Goal: Information Seeking & Learning: Learn about a topic

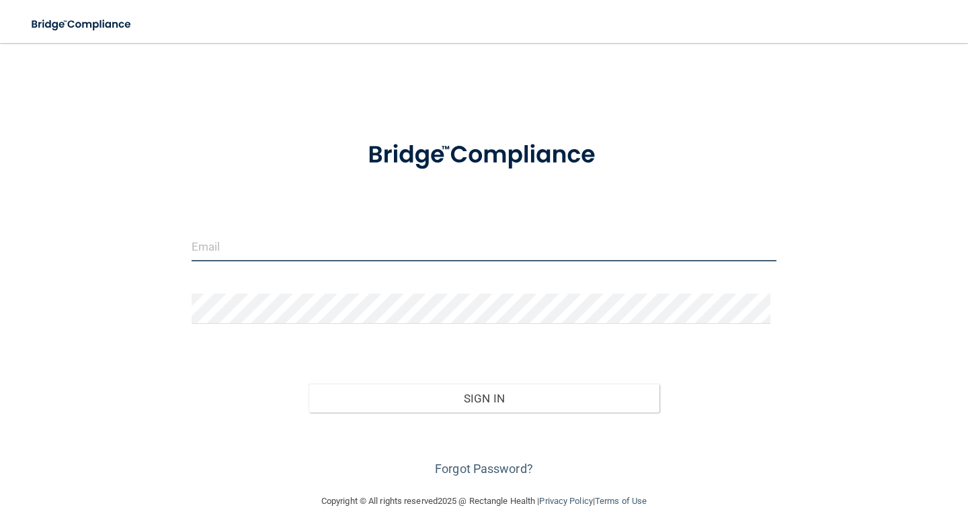
click at [280, 249] on input "email" at bounding box center [484, 246] width 585 height 30
type input "[EMAIL_ADDRESS][DOMAIN_NAME]"
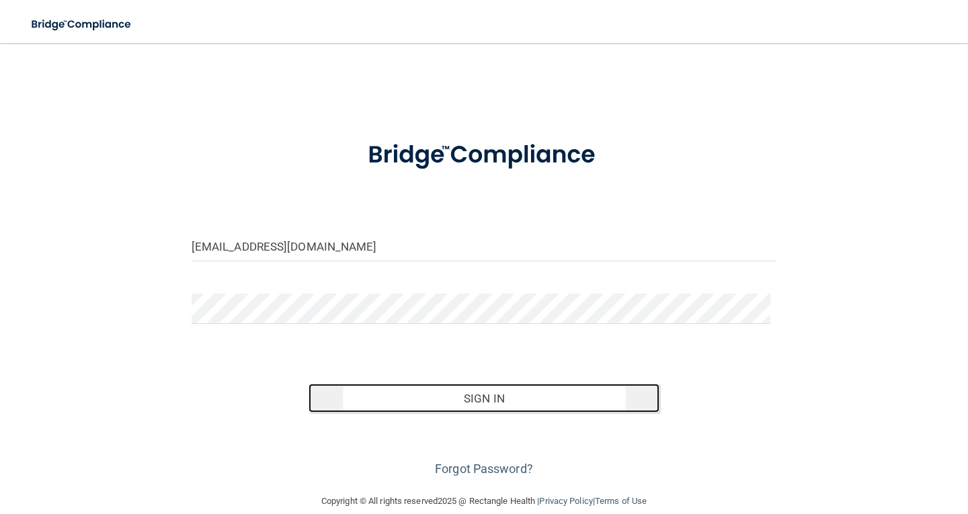
click at [491, 387] on button "Sign In" at bounding box center [484, 399] width 351 height 30
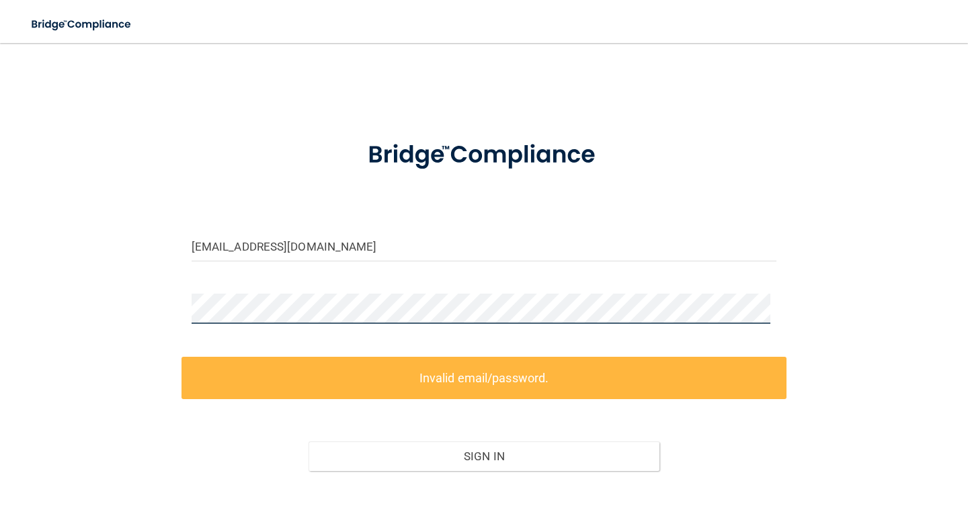
click at [86, 329] on div "irmatovar71@yahoo.com Invalid email/password. You don't have permission to acce…" at bounding box center [484, 296] width 914 height 481
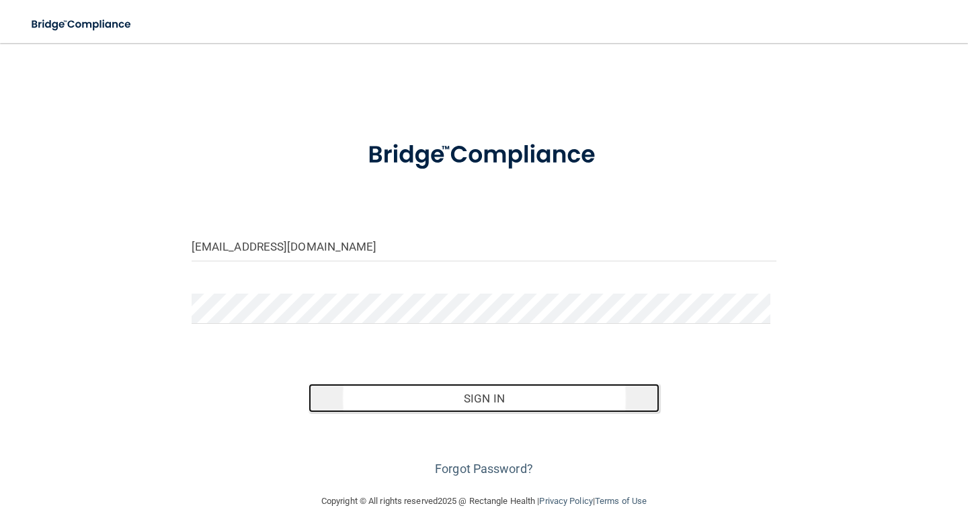
click at [487, 393] on button "Sign In" at bounding box center [484, 399] width 351 height 30
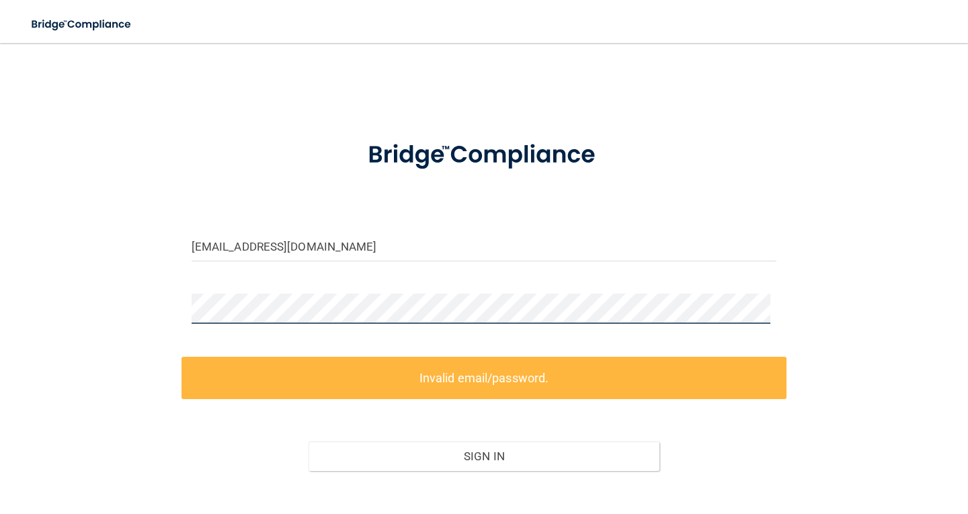
click at [48, 330] on div "irmatovar71@yahoo.com Invalid email/password. You don't have permission to acce…" at bounding box center [484, 296] width 914 height 481
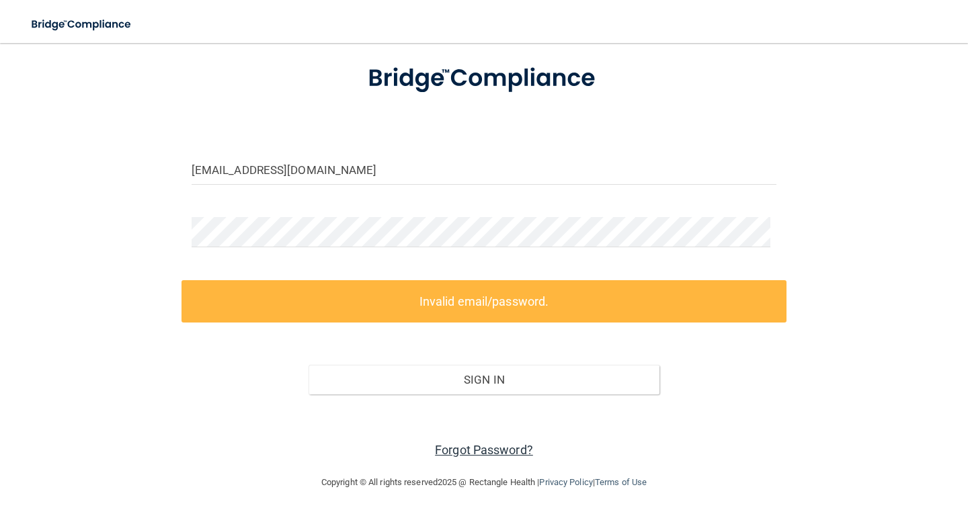
click at [496, 444] on link "Forgot Password?" at bounding box center [484, 450] width 98 height 14
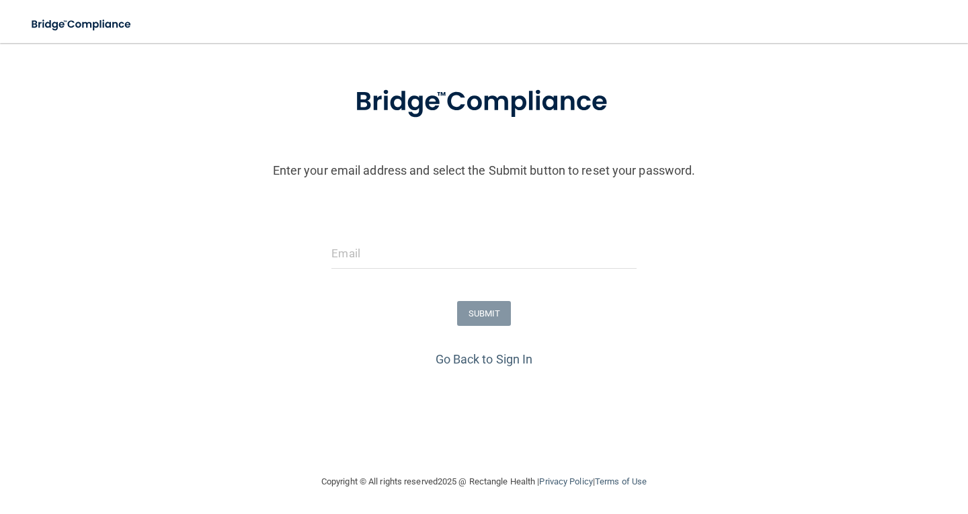
scroll to position [56, 0]
click at [397, 258] on input "email" at bounding box center [483, 254] width 304 height 30
type input "[EMAIL_ADDRESS][DOMAIN_NAME]"
click at [481, 319] on button "SUBMIT" at bounding box center [484, 313] width 54 height 25
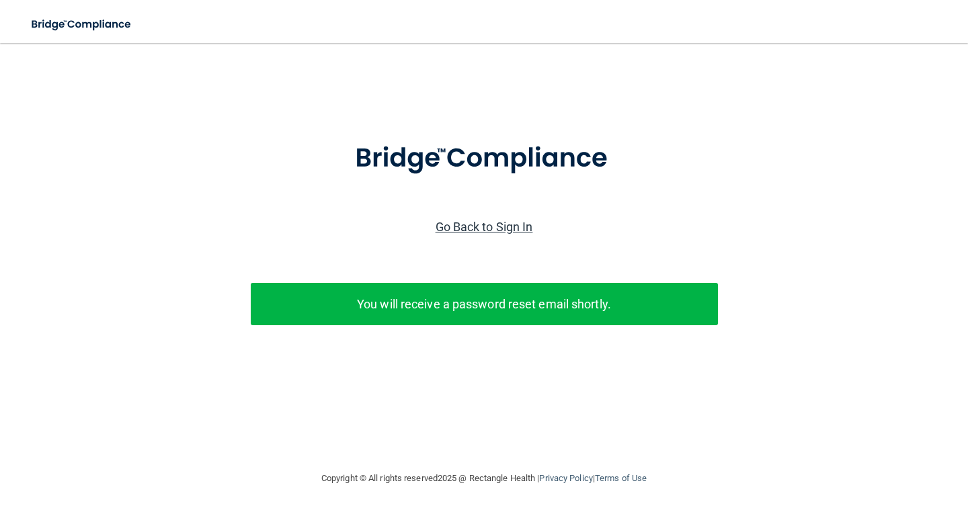
click at [510, 228] on link "Go Back to Sign In" at bounding box center [484, 227] width 97 height 14
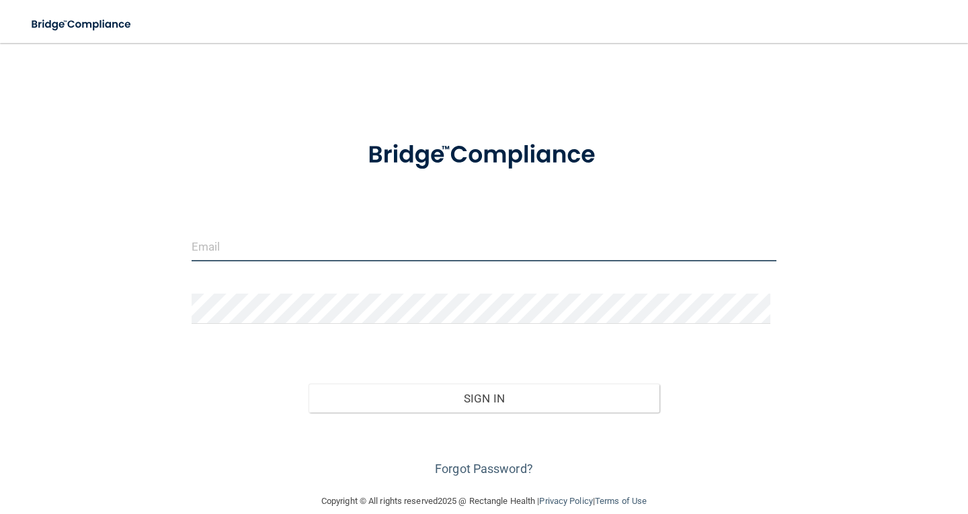
click at [354, 240] on input "email" at bounding box center [484, 246] width 585 height 30
type input "[EMAIL_ADDRESS][DOMAIN_NAME]"
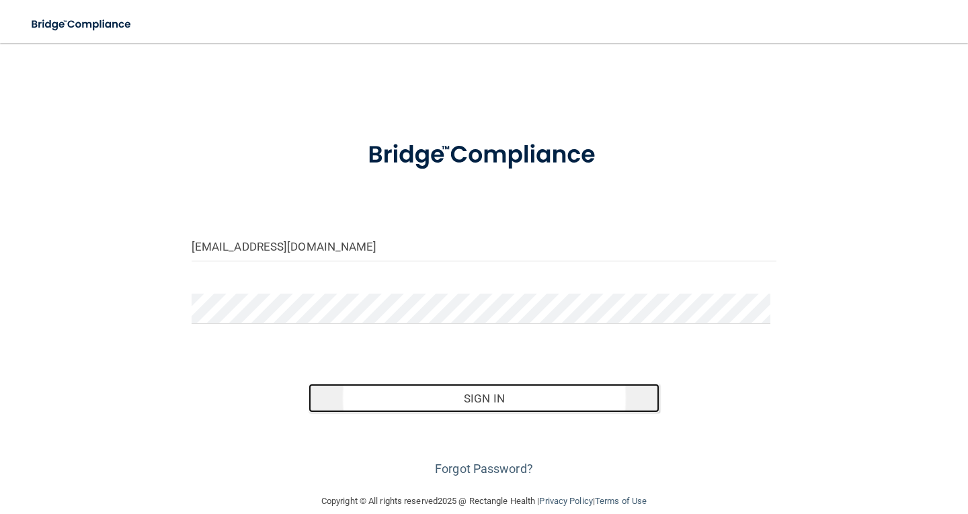
click at [475, 392] on button "Sign In" at bounding box center [484, 399] width 351 height 30
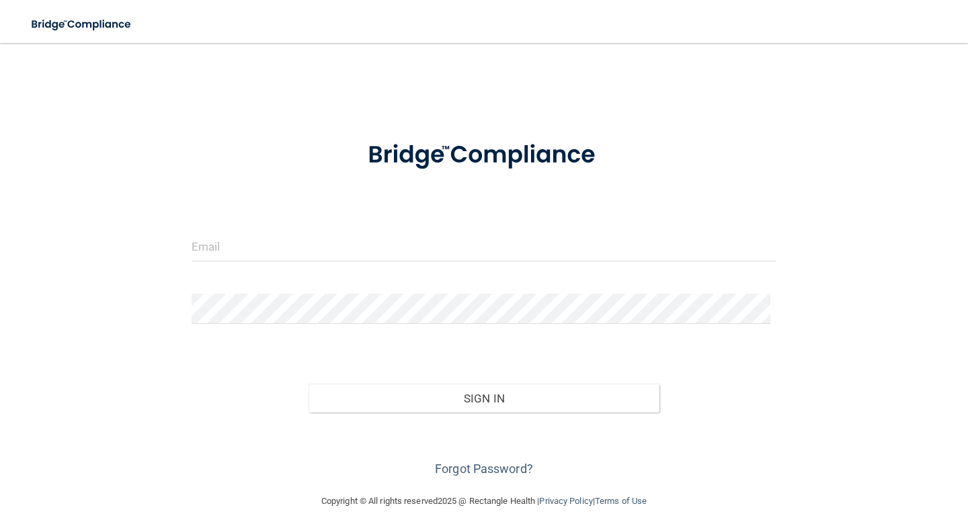
click at [249, 261] on div at bounding box center [483, 251] width 605 height 40
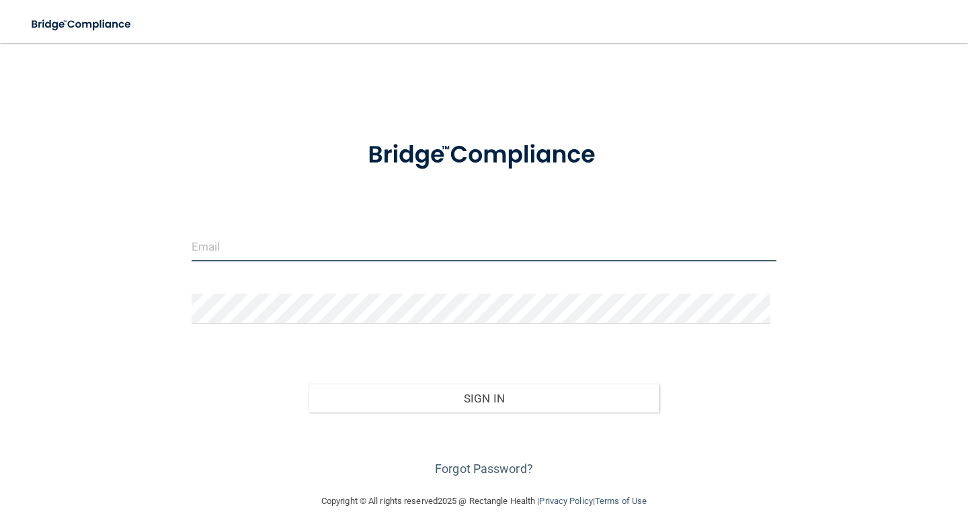
click at [250, 246] on input "email" at bounding box center [484, 246] width 585 height 30
type input "[EMAIL_ADDRESS][DOMAIN_NAME]"
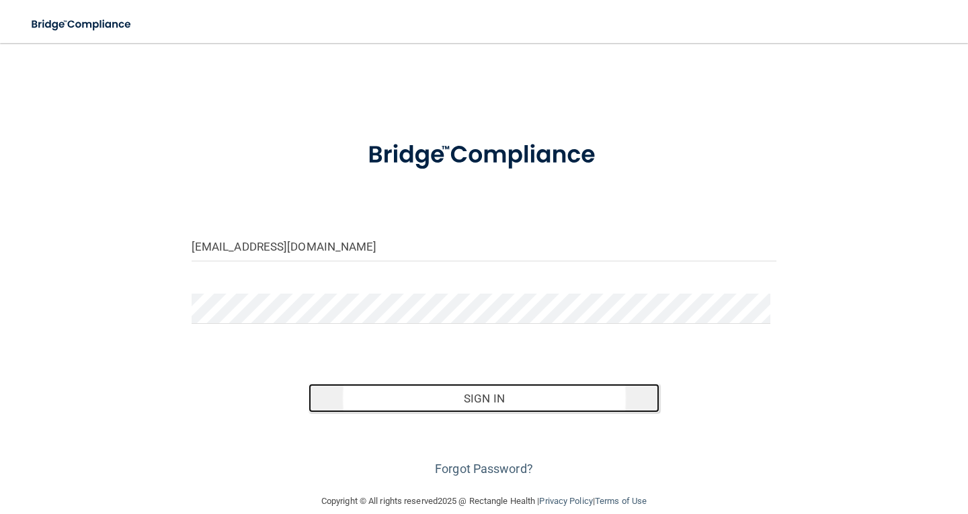
click at [497, 402] on button "Sign In" at bounding box center [484, 399] width 351 height 30
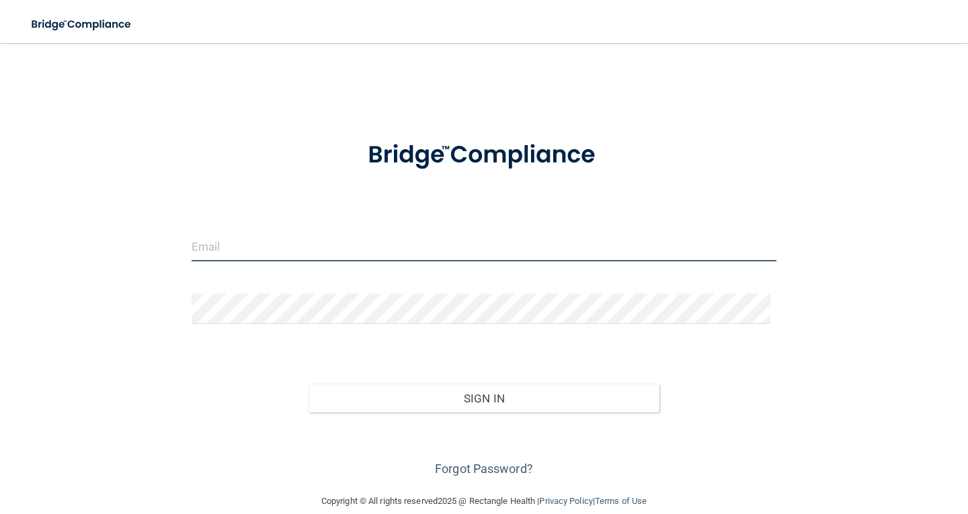
click at [227, 239] on input "email" at bounding box center [484, 246] width 585 height 30
type input "[EMAIL_ADDRESS][DOMAIN_NAME]"
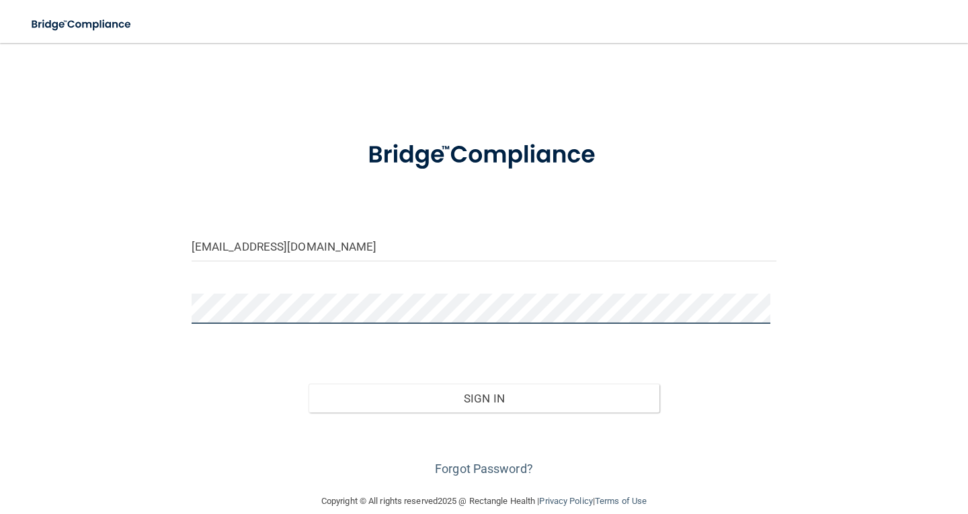
scroll to position [19, 0]
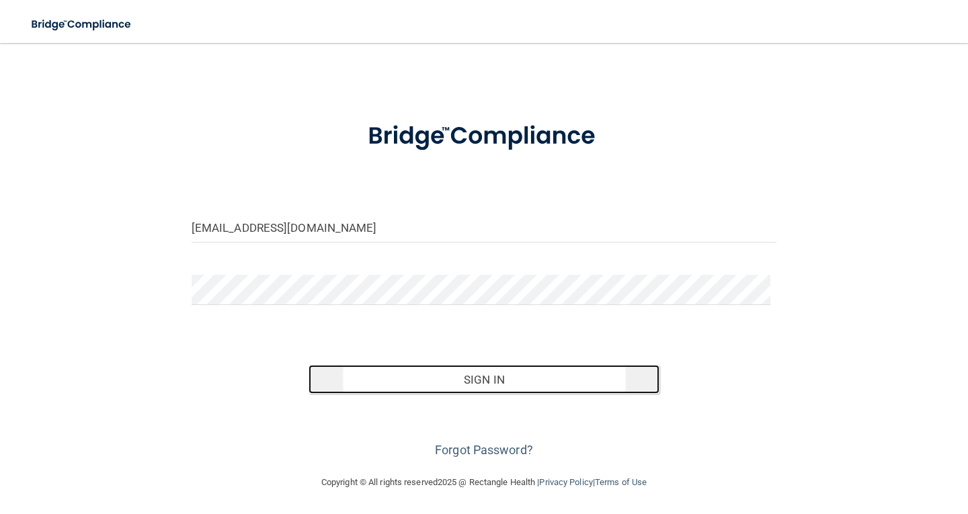
click at [506, 379] on button "Sign In" at bounding box center [484, 380] width 351 height 30
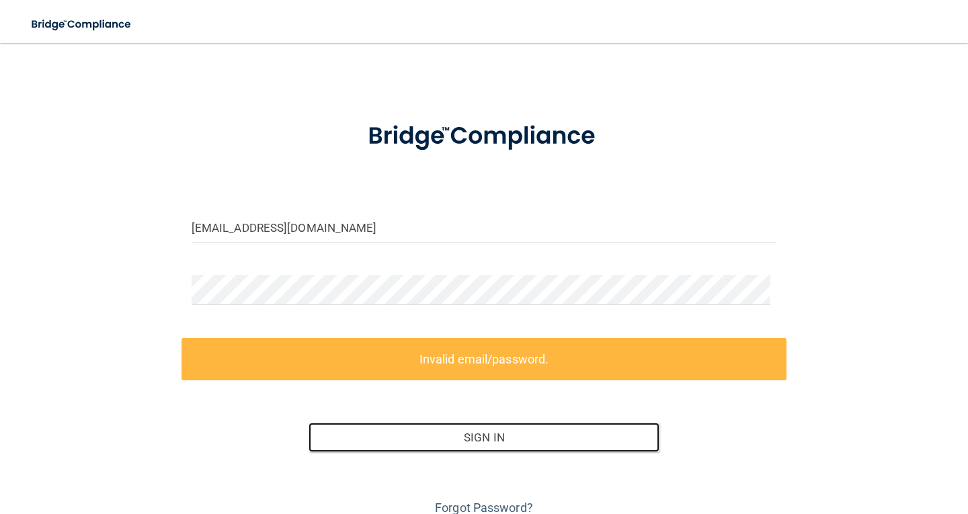
scroll to position [77, 0]
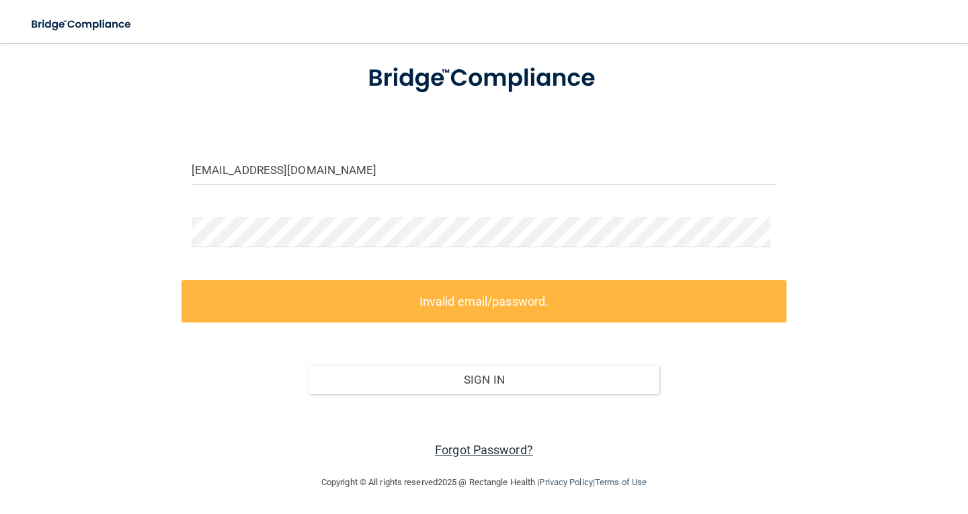
click at [499, 446] on link "Forgot Password?" at bounding box center [484, 450] width 98 height 14
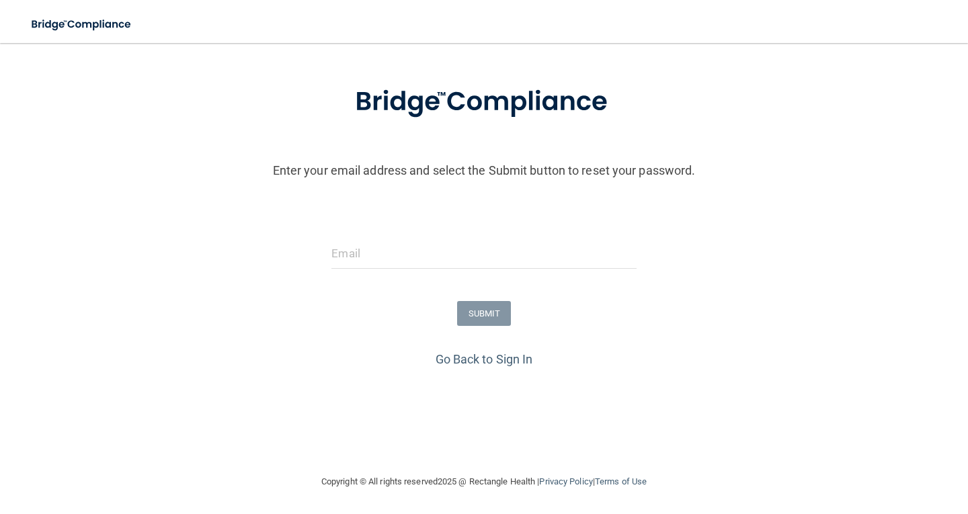
scroll to position [56, 0]
click at [392, 257] on input "email" at bounding box center [483, 254] width 304 height 30
type input "[EMAIL_ADDRESS][DOMAIN_NAME]"
click at [488, 309] on button "SUBMIT" at bounding box center [484, 313] width 54 height 25
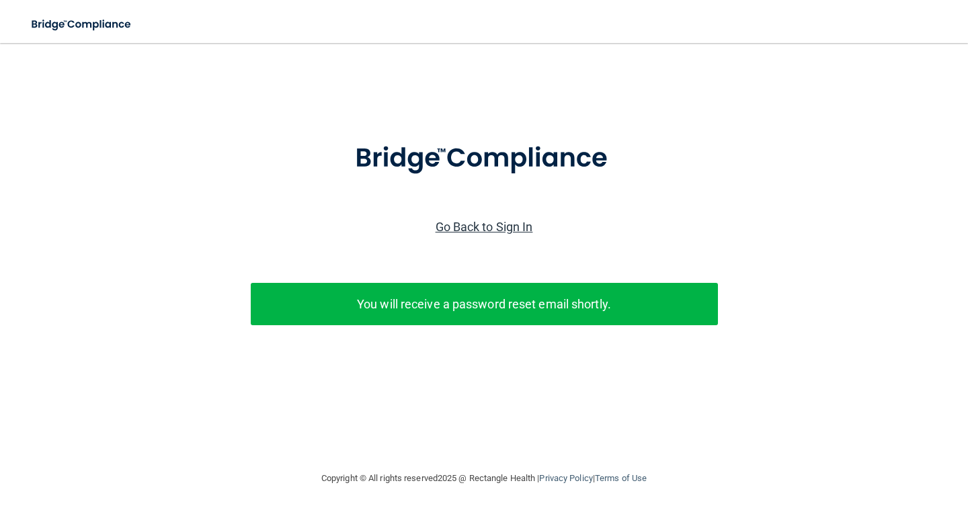
click at [510, 222] on link "Go Back to Sign In" at bounding box center [484, 227] width 97 height 14
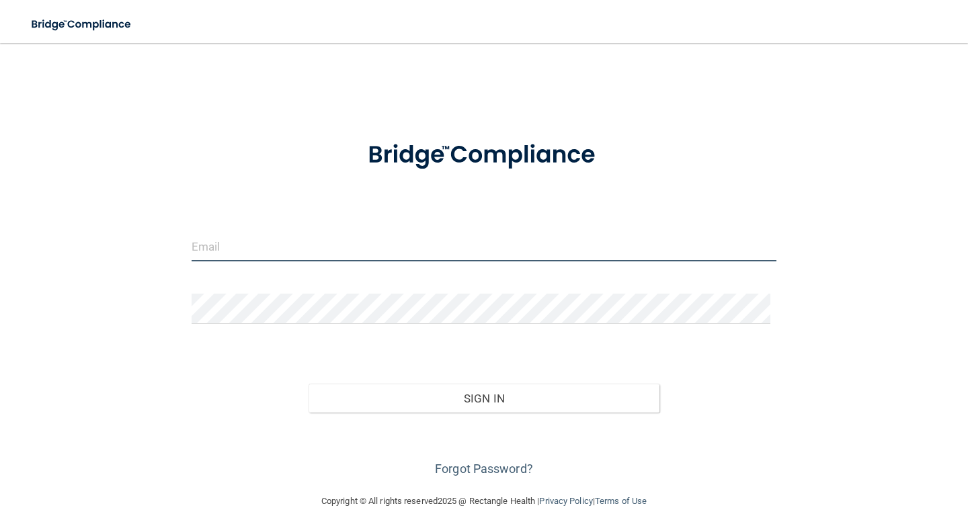
click at [273, 249] on input "email" at bounding box center [484, 246] width 585 height 30
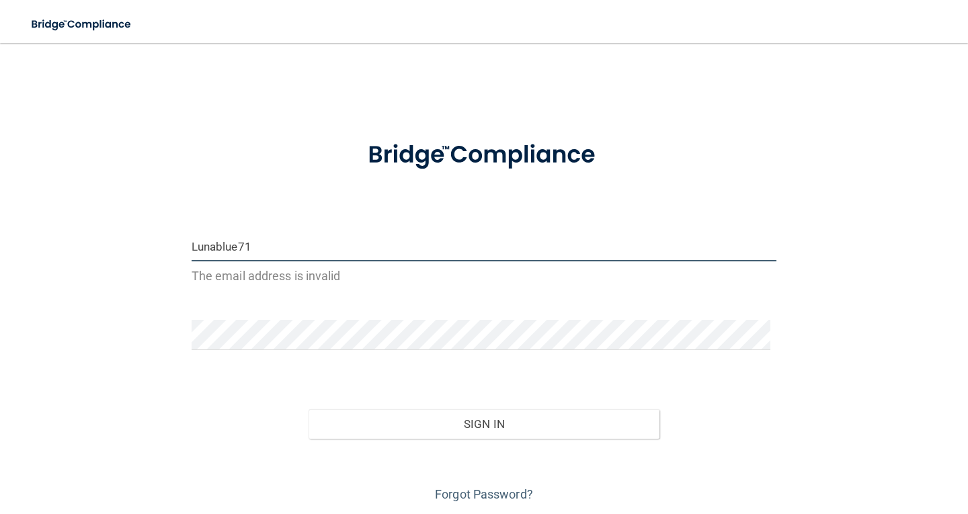
type input "Lunablue71"
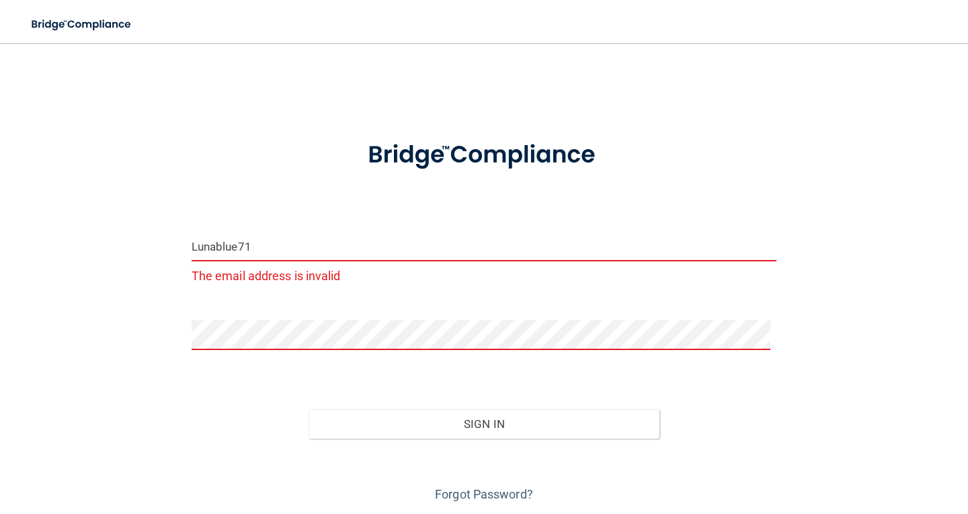
drag, startPoint x: 262, startPoint y: 246, endPoint x: 0, endPoint y: 248, distance: 262.1
click at [0, 255] on main "Lunablue71 The email address is invalid Invalid email/password. You don't have …" at bounding box center [484, 278] width 968 height 471
click at [315, 244] on input "email" at bounding box center [484, 246] width 585 height 30
type input "[EMAIL_ADDRESS][DOMAIN_NAME]"
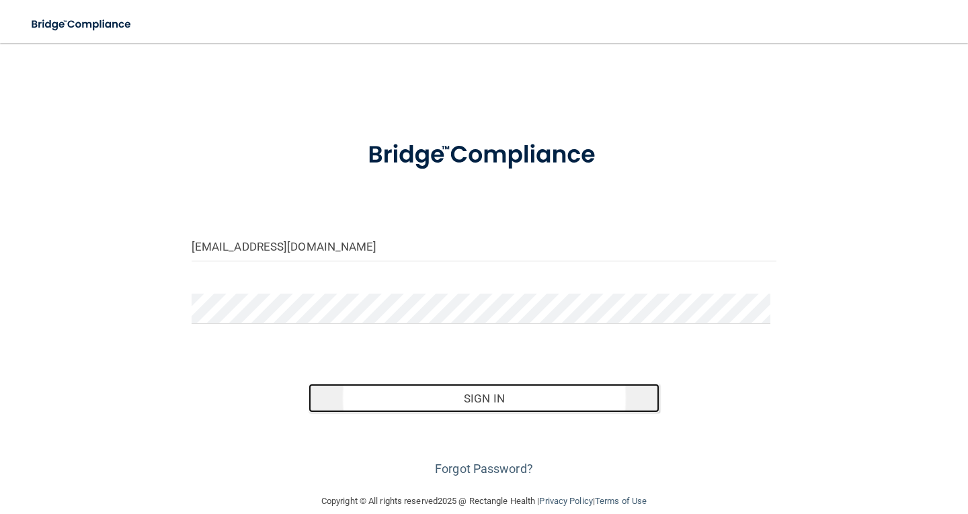
click at [497, 396] on button "Sign In" at bounding box center [484, 399] width 351 height 30
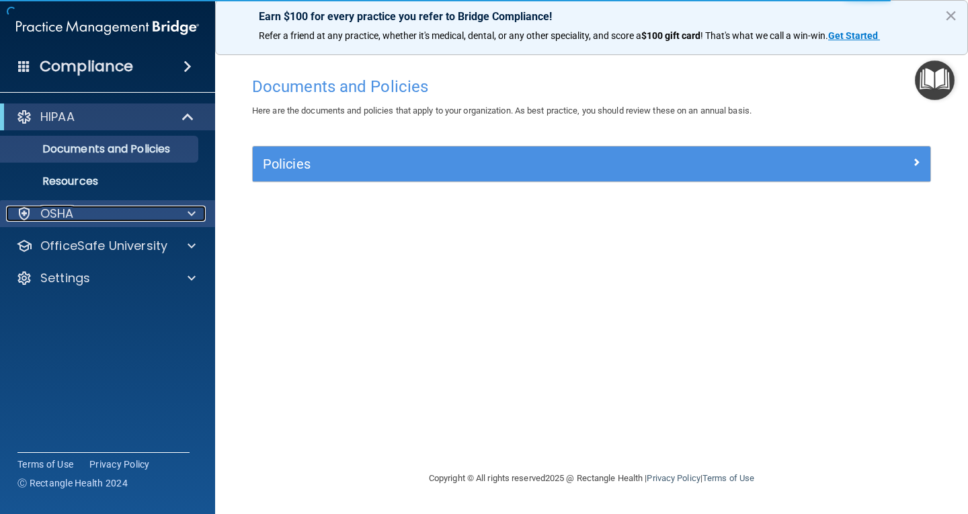
click at [54, 210] on p "OSHA" at bounding box center [57, 214] width 34 height 16
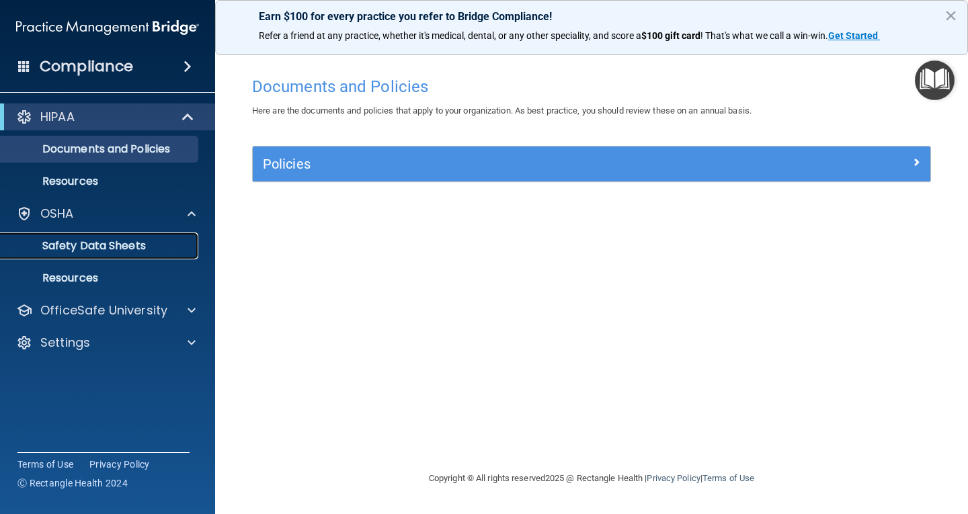
click at [146, 243] on p "Safety Data Sheets" at bounding box center [100, 245] width 183 height 13
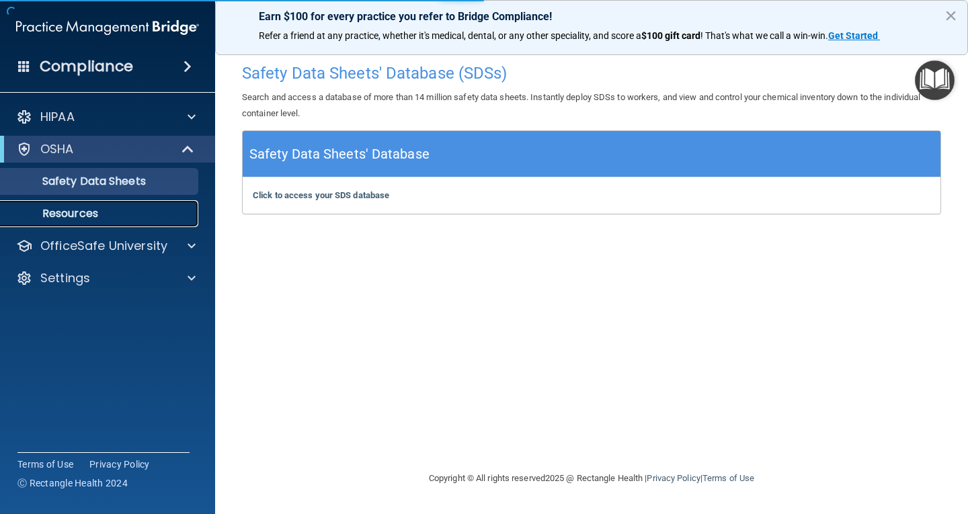
click at [70, 210] on p "Resources" at bounding box center [100, 213] width 183 height 13
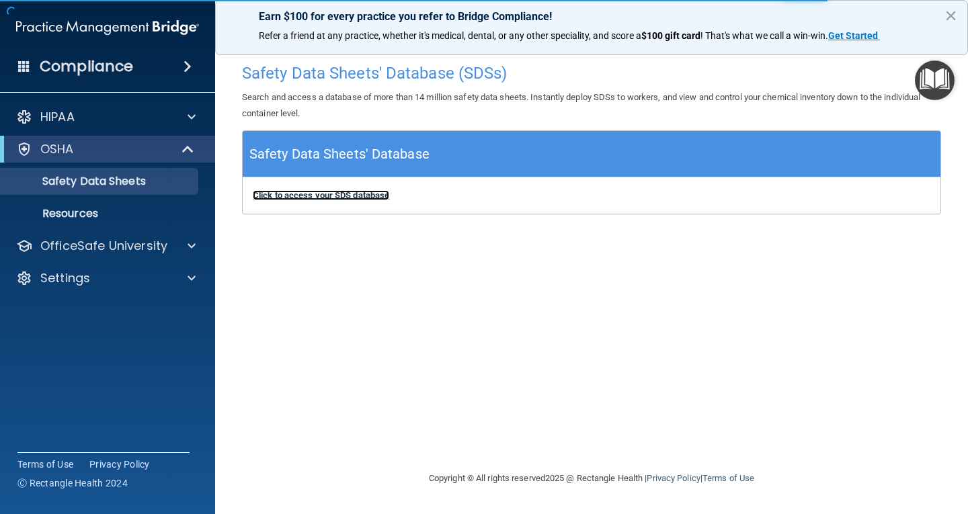
click at [357, 192] on b "Click to access your SDS database" at bounding box center [321, 195] width 136 height 10
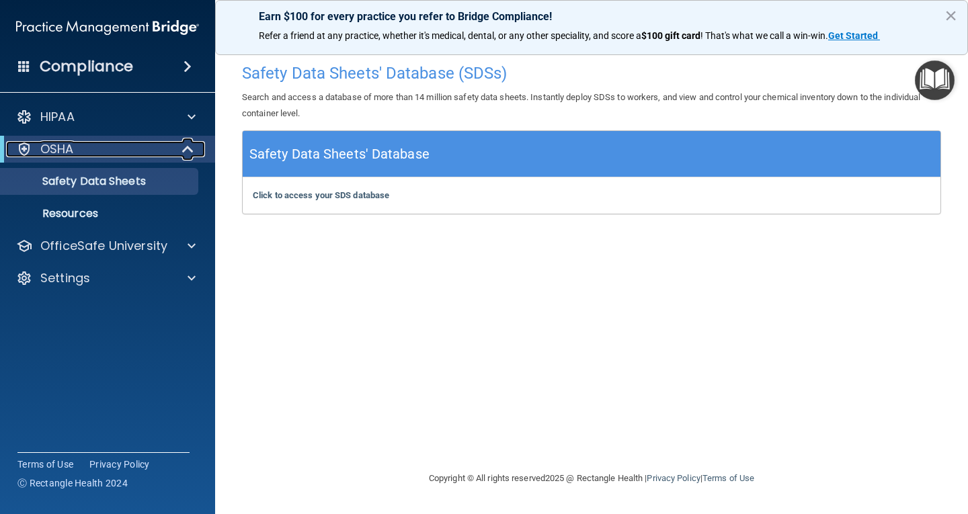
click at [73, 151] on p "OSHA" at bounding box center [57, 149] width 34 height 16
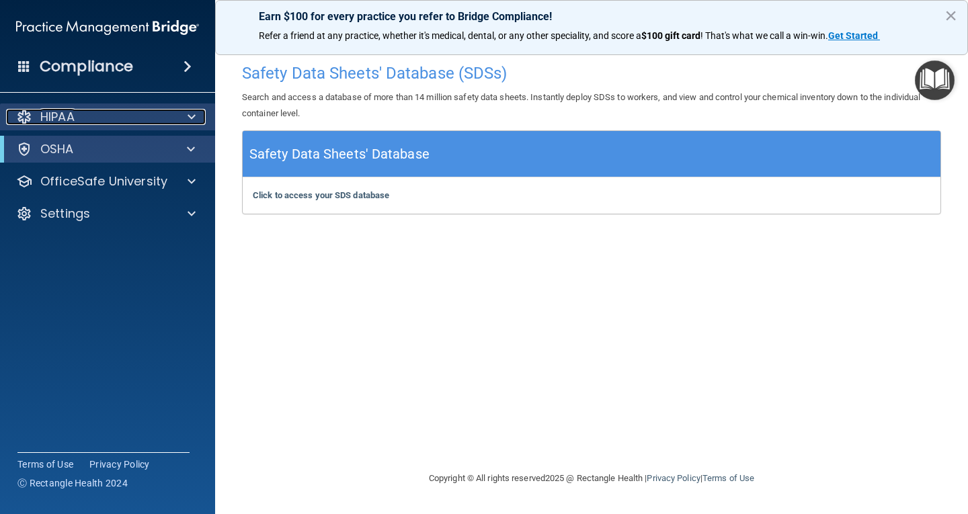
click at [54, 109] on p "HIPAA" at bounding box center [57, 117] width 34 height 16
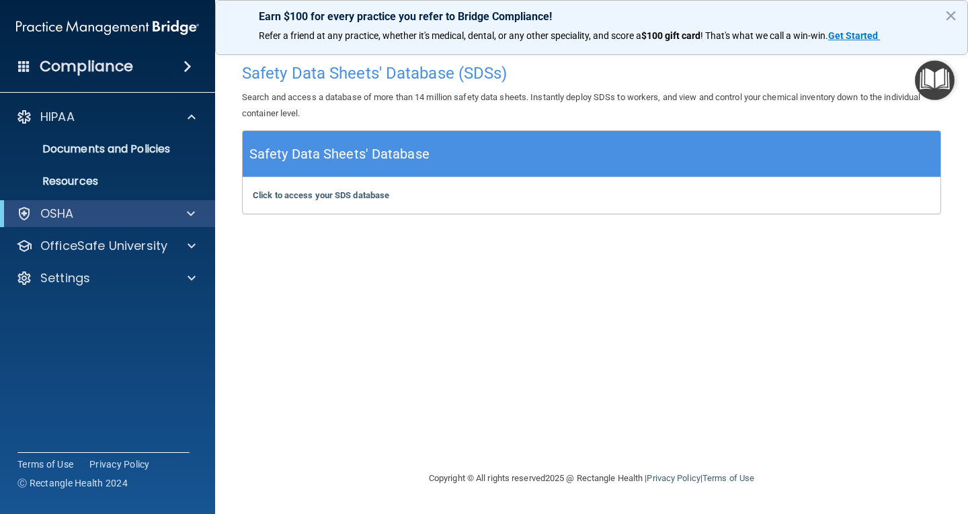
click at [145, 71] on div "Compliance" at bounding box center [107, 67] width 215 height 30
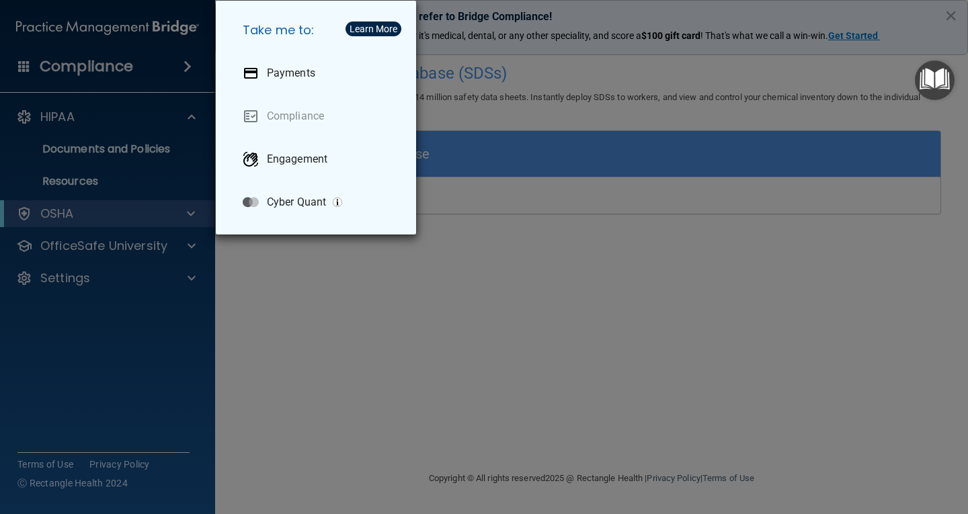
click at [57, 117] on div "Take me to: Payments Compliance Engagement Cyber Quant" at bounding box center [484, 257] width 968 height 514
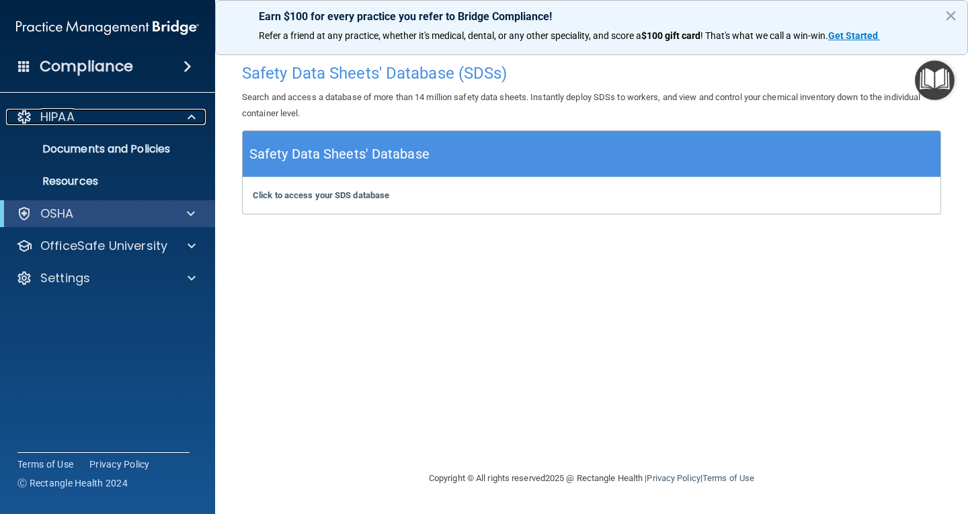
click at [57, 116] on p "HIPAA" at bounding box center [57, 117] width 34 height 16
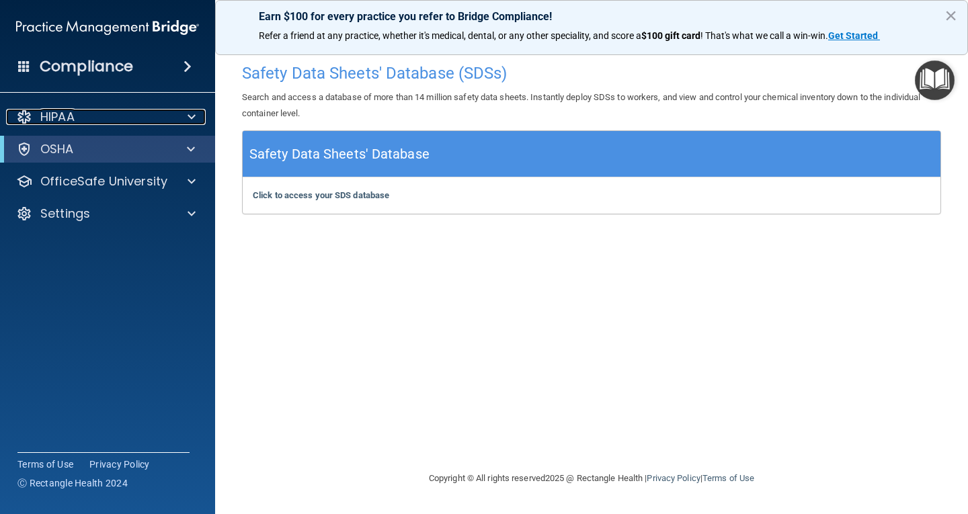
click at [57, 116] on p "HIPAA" at bounding box center [57, 117] width 34 height 16
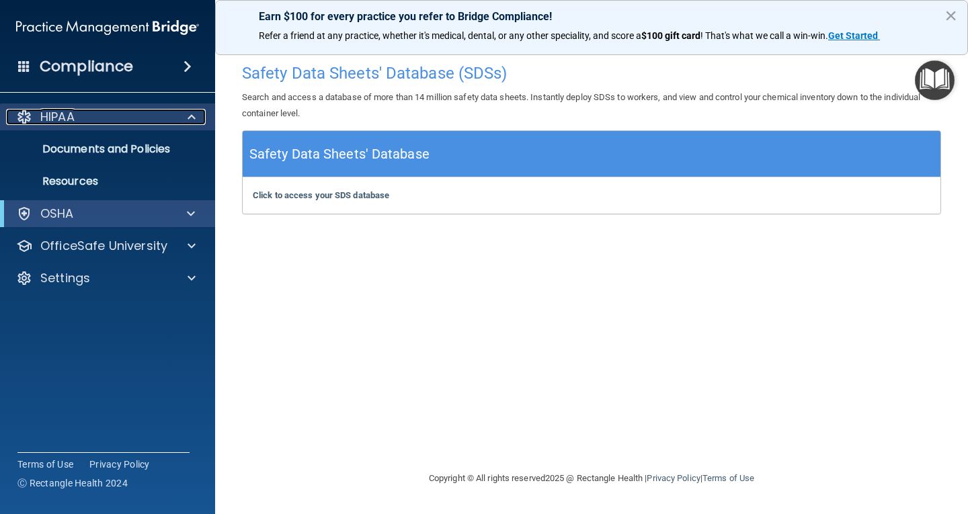
click at [186, 114] on div at bounding box center [190, 117] width 34 height 16
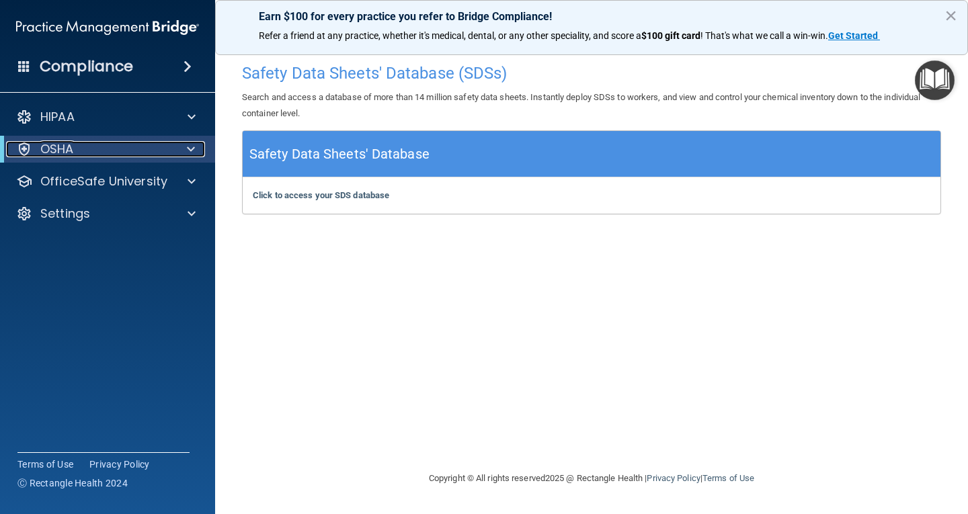
click at [188, 141] on span at bounding box center [191, 149] width 8 height 16
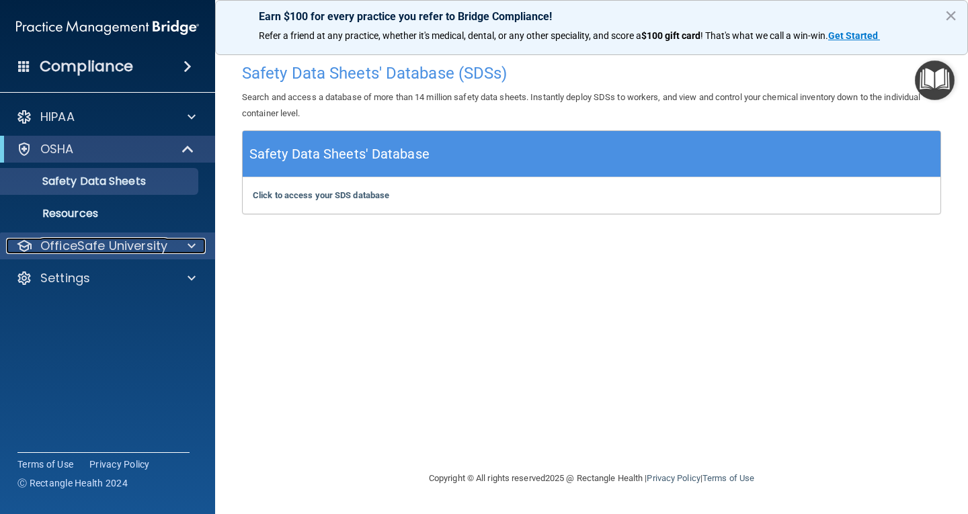
click at [191, 246] on span at bounding box center [192, 246] width 8 height 16
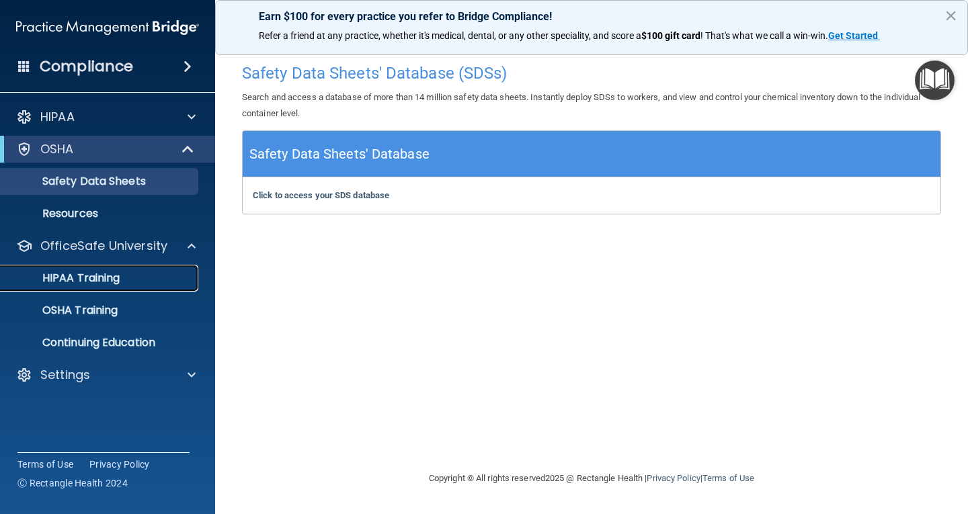
click at [129, 278] on div "HIPAA Training" at bounding box center [100, 278] width 183 height 13
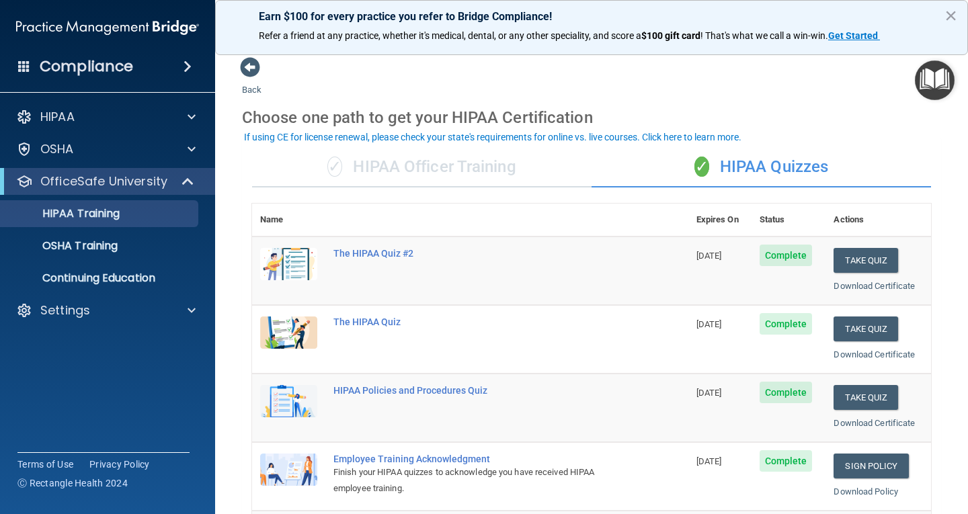
click at [772, 256] on span "Complete" at bounding box center [786, 256] width 53 height 22
click at [372, 253] on div "The HIPAA Quiz #2" at bounding box center [477, 253] width 288 height 11
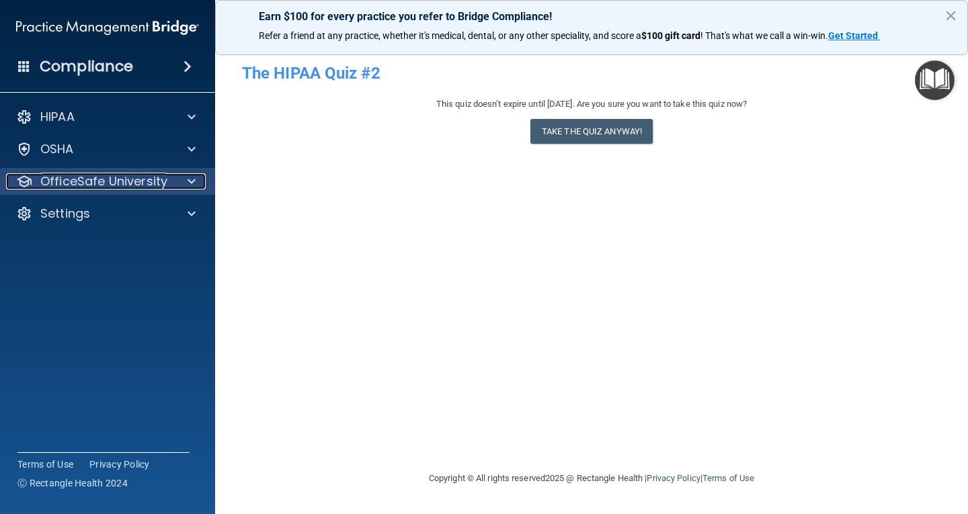
click at [126, 181] on p "OfficeSafe University" at bounding box center [103, 181] width 127 height 16
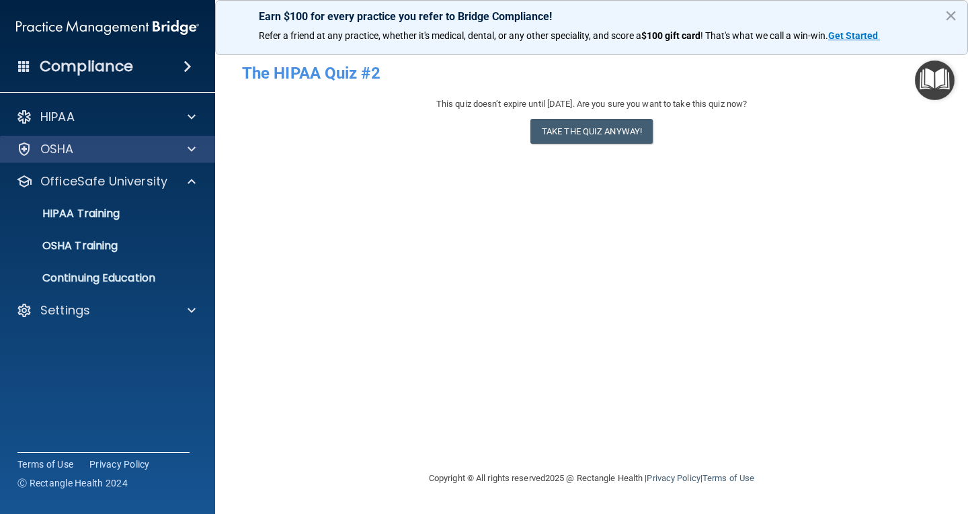
click at [40, 142] on div "OSHA" at bounding box center [108, 149] width 216 height 27
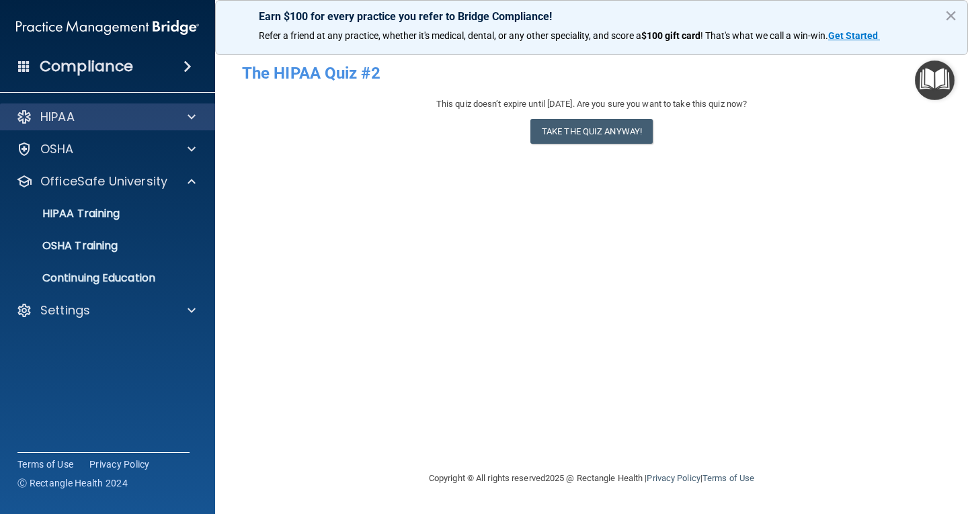
click at [46, 107] on div "HIPAA" at bounding box center [108, 117] width 216 height 27
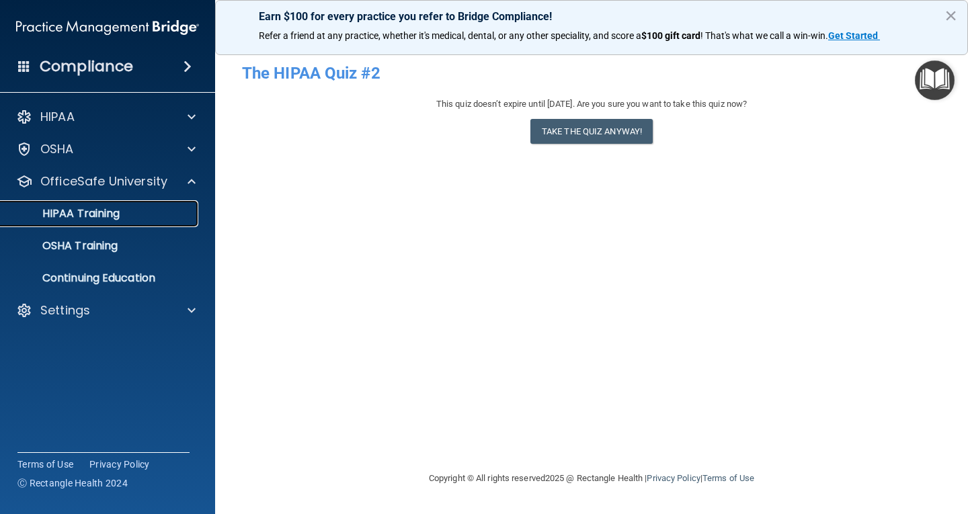
click at [108, 212] on p "HIPAA Training" at bounding box center [64, 213] width 111 height 13
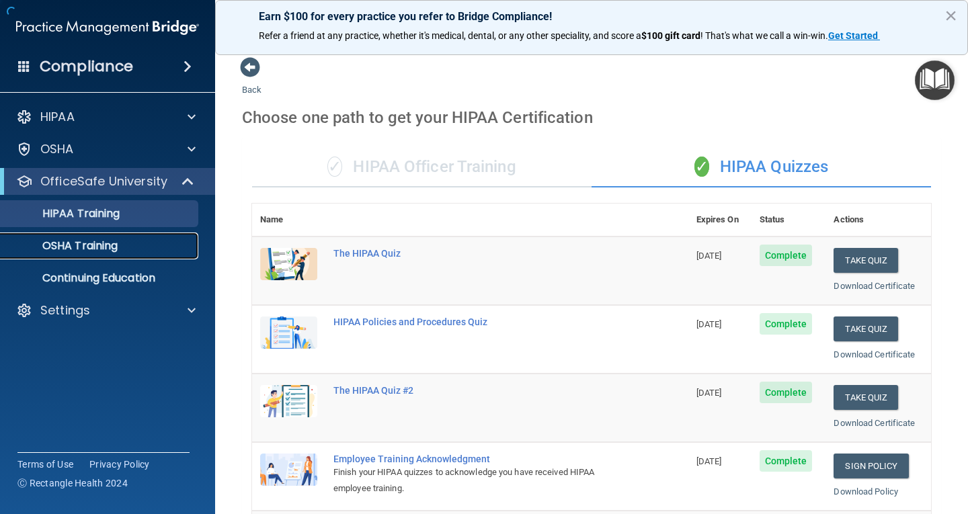
click at [100, 246] on p "OSHA Training" at bounding box center [63, 245] width 109 height 13
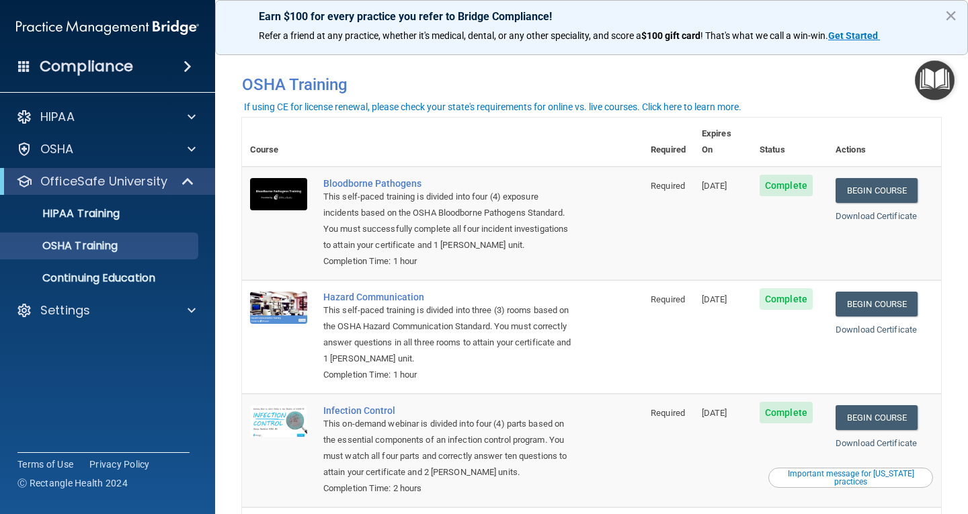
click at [81, 189] on div "OfficeSafe University" at bounding box center [107, 181] width 215 height 27
click at [874, 211] on link "Download Certificate" at bounding box center [875, 216] width 81 height 10
click at [885, 325] on link "Download Certificate" at bounding box center [875, 330] width 81 height 10
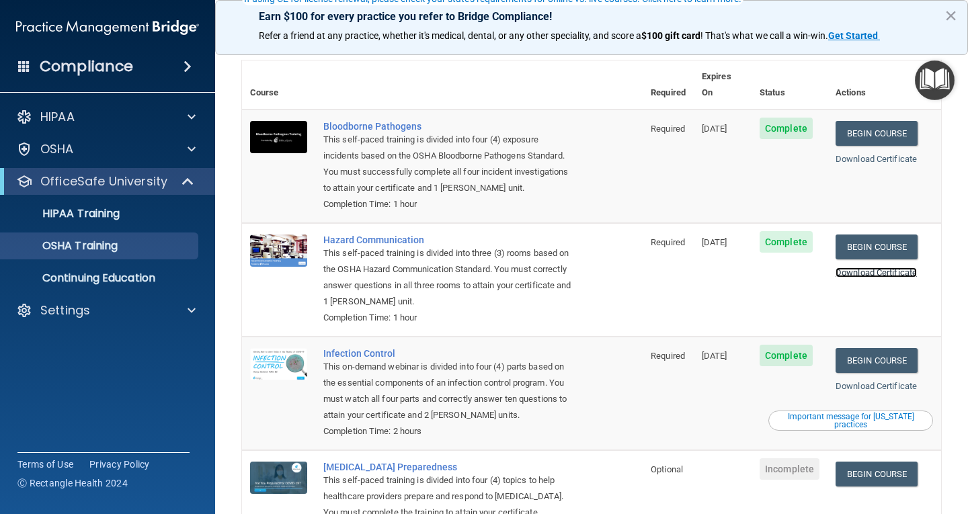
scroll to position [134, 0]
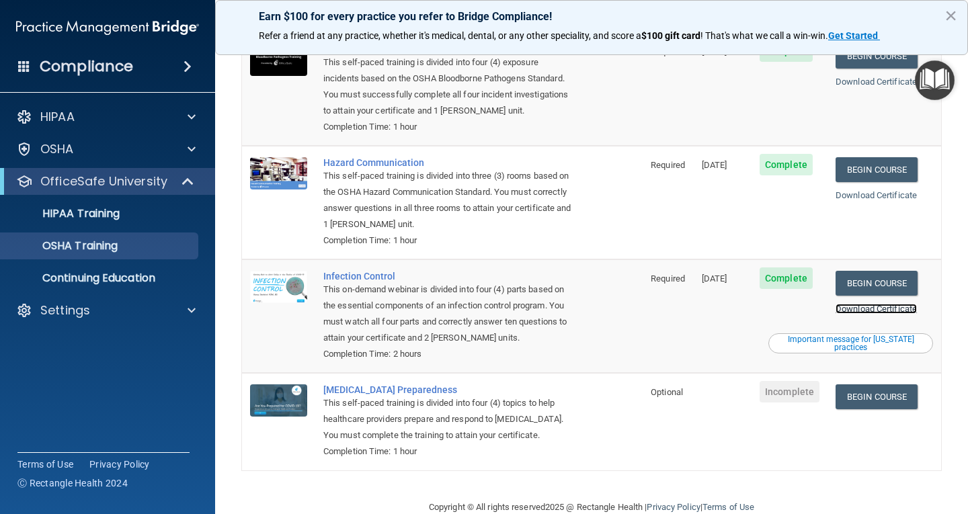
click at [879, 304] on link "Download Certificate" at bounding box center [875, 309] width 81 height 10
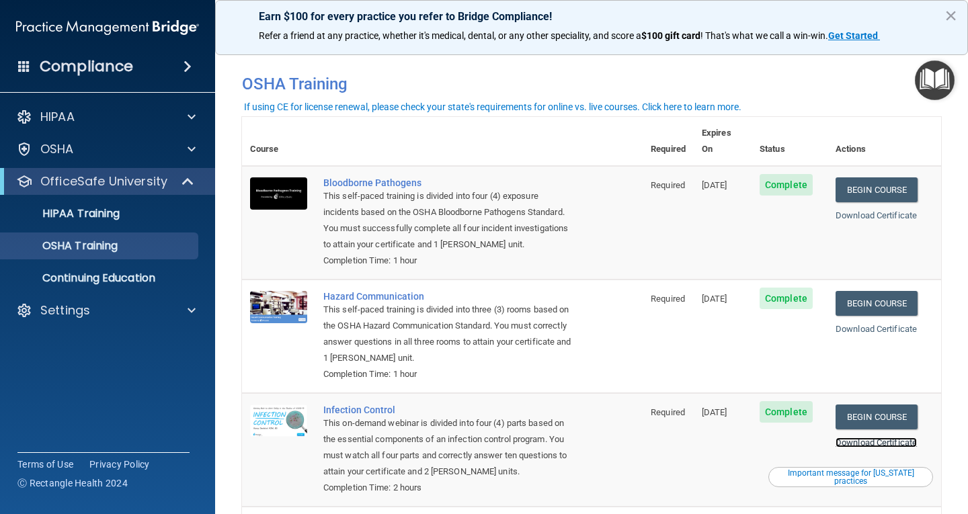
scroll to position [0, 0]
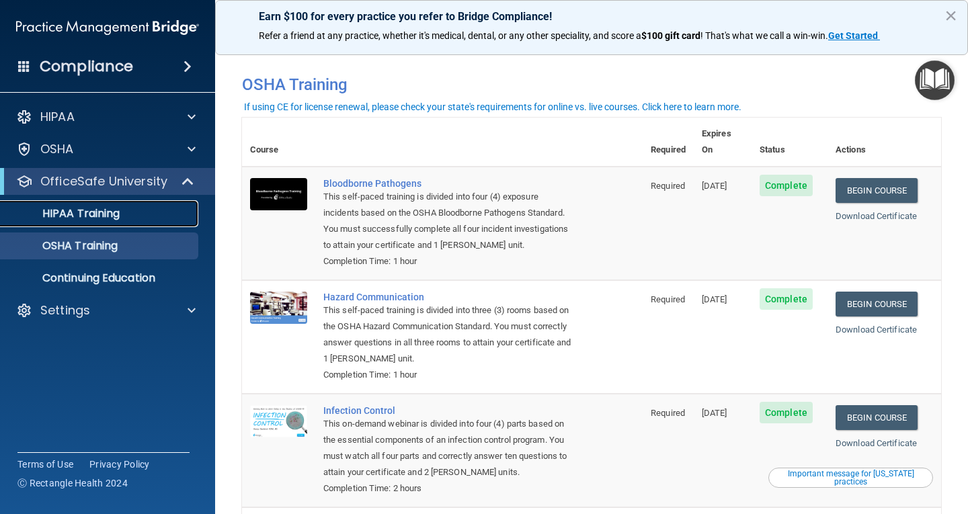
click at [82, 212] on p "HIPAA Training" at bounding box center [64, 213] width 111 height 13
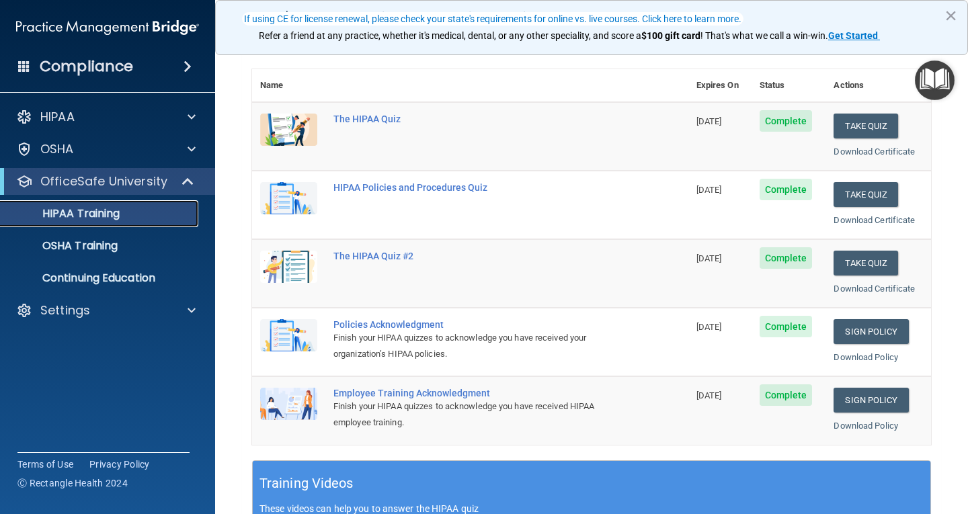
scroll to position [67, 0]
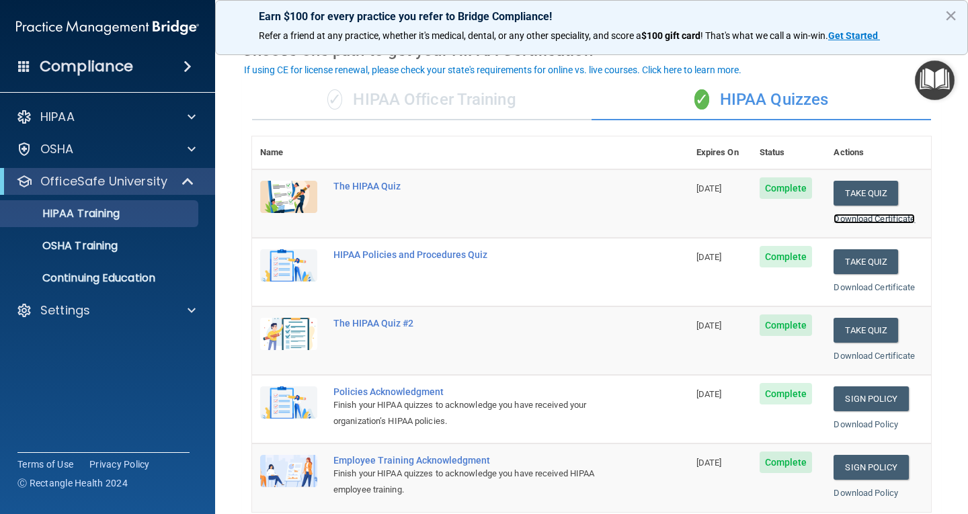
click at [873, 217] on link "Download Certificate" at bounding box center [873, 219] width 81 height 10
click at [887, 287] on link "Download Certificate" at bounding box center [873, 287] width 81 height 10
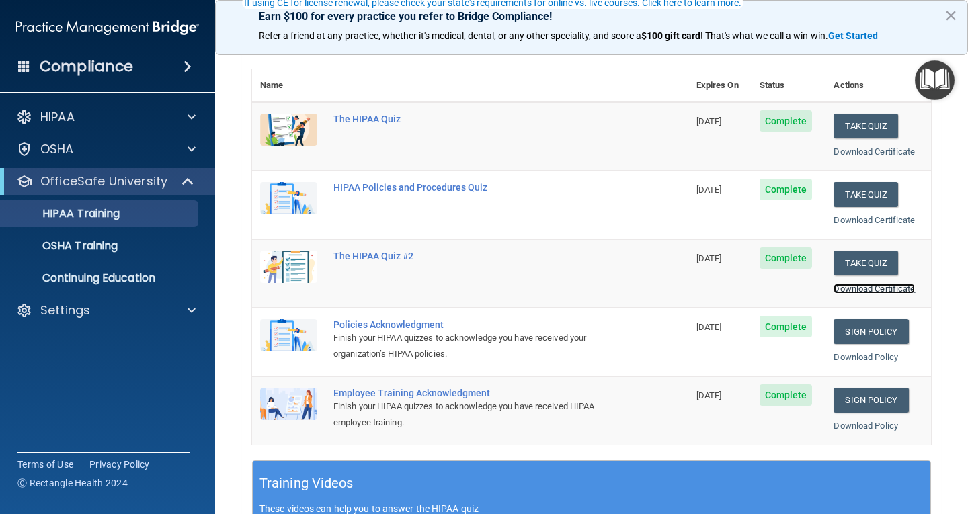
click at [855, 286] on link "Download Certificate" at bounding box center [873, 289] width 81 height 10
click at [857, 355] on link "Download Policy" at bounding box center [865, 357] width 65 height 10
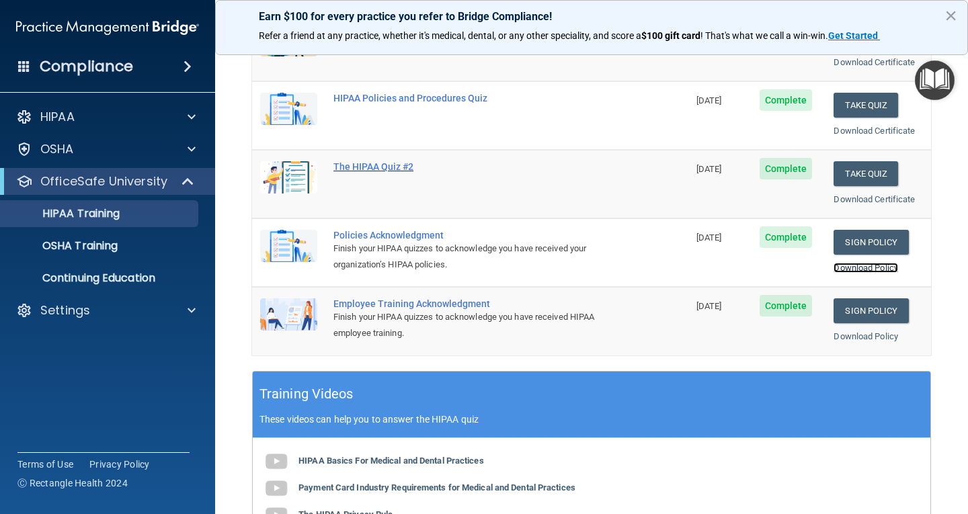
scroll to position [269, 0]
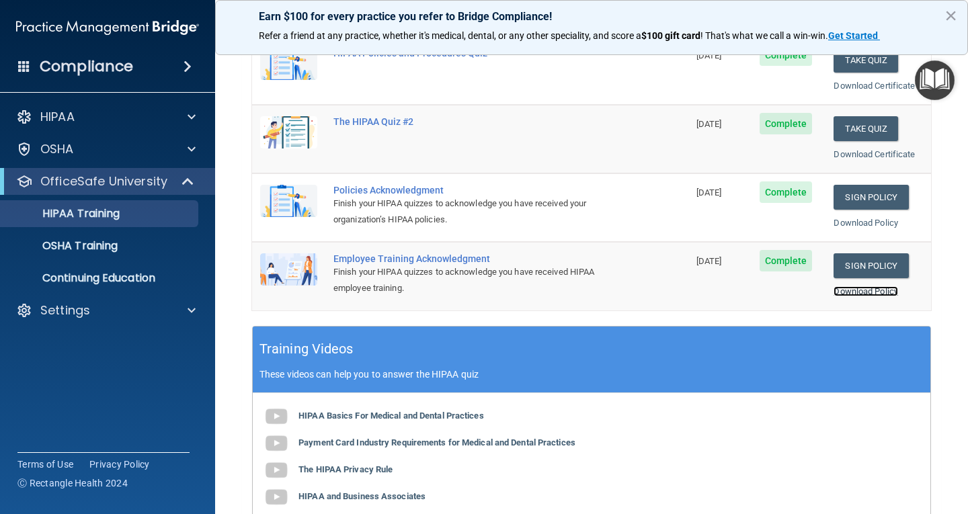
click at [854, 290] on link "Download Policy" at bounding box center [865, 291] width 65 height 10
